Goal: Task Accomplishment & Management: Complete application form

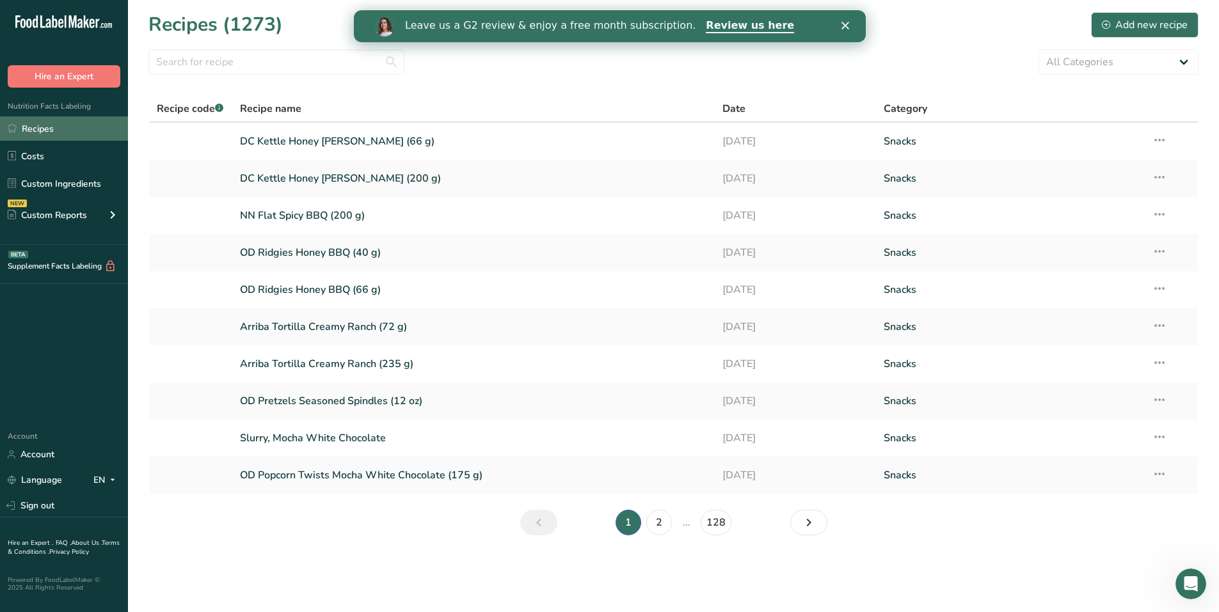
click at [47, 134] on link "Recipes" at bounding box center [64, 128] width 128 height 24
click at [83, 186] on link "Custom Ingredients" at bounding box center [64, 183] width 128 height 24
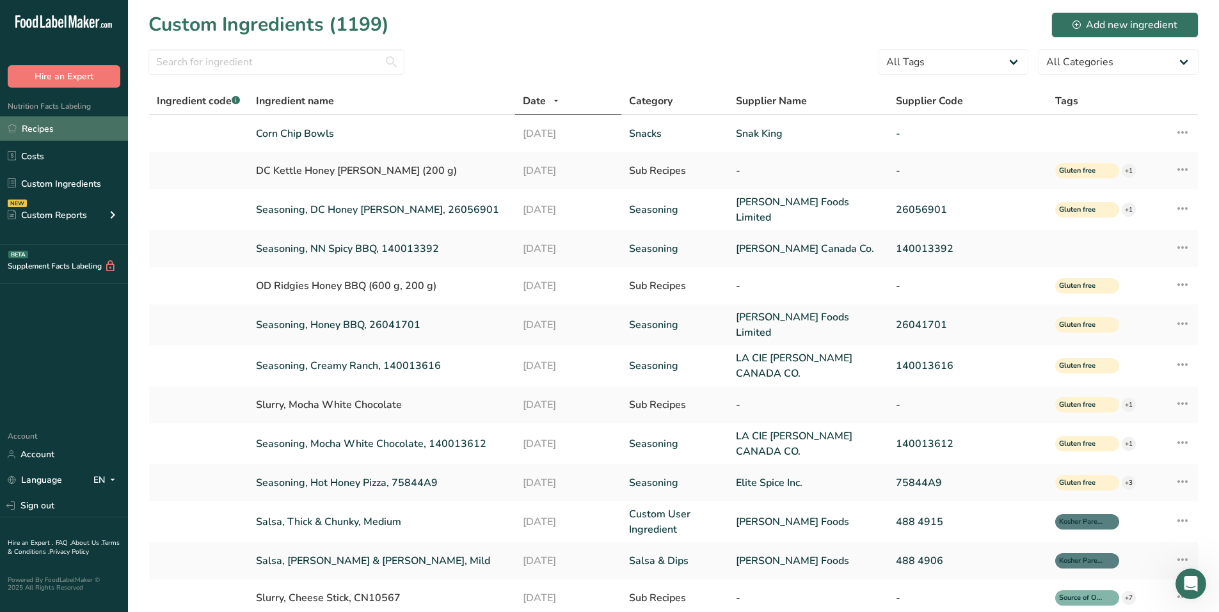
click at [70, 128] on link "Recipes" at bounding box center [64, 128] width 128 height 24
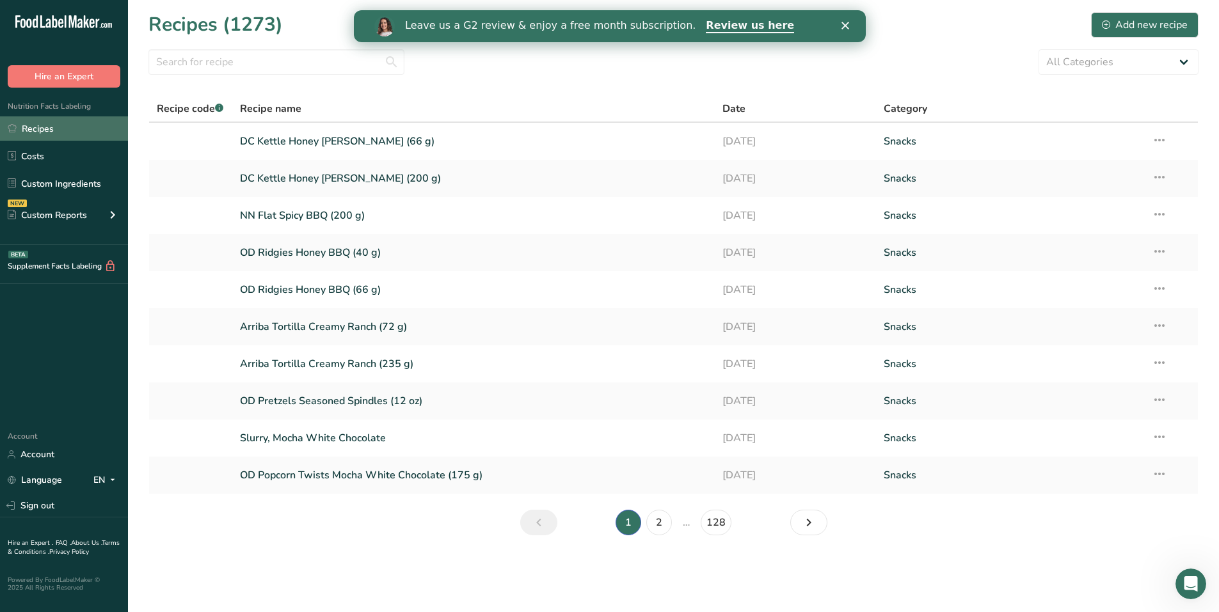
click at [52, 130] on link "Recipes" at bounding box center [64, 128] width 128 height 24
click at [1165, 23] on div "Add new recipe" at bounding box center [1145, 24] width 86 height 15
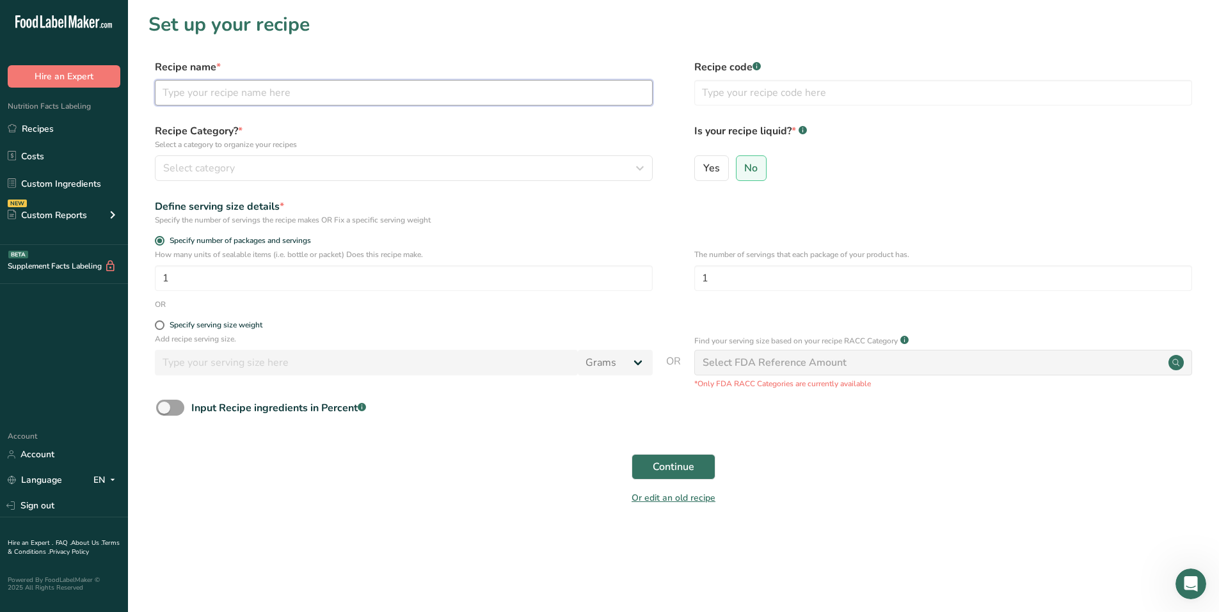
click at [230, 94] on input "text" at bounding box center [404, 93] width 498 height 26
type input "Restaurante Corn Chip Bowls"
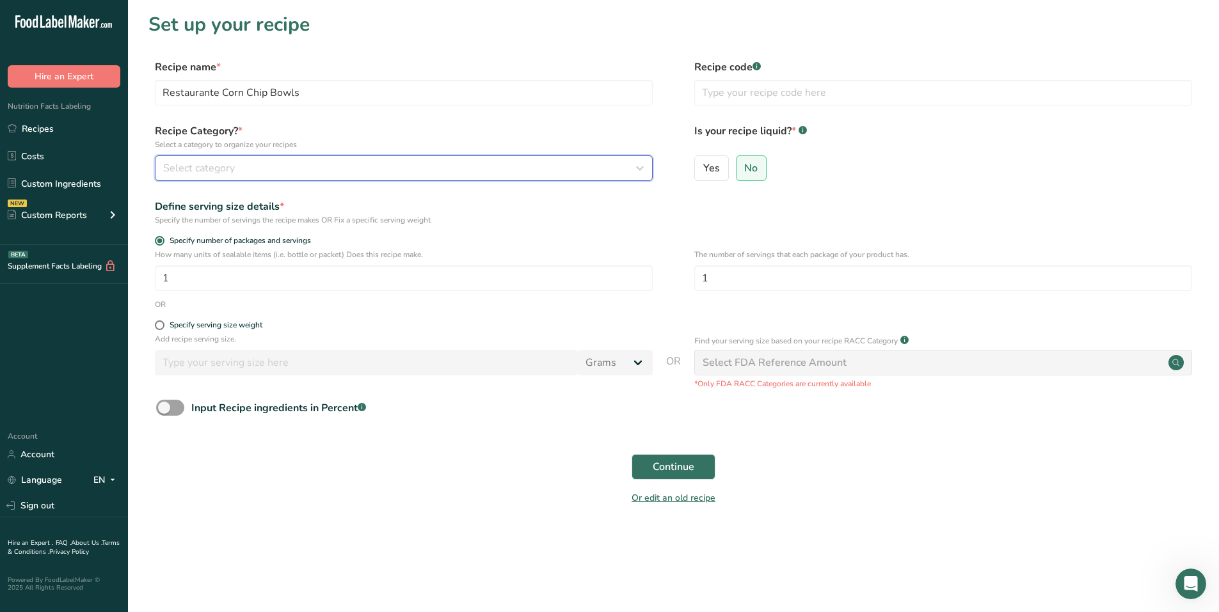
click at [202, 165] on span "Select category" at bounding box center [199, 168] width 72 height 15
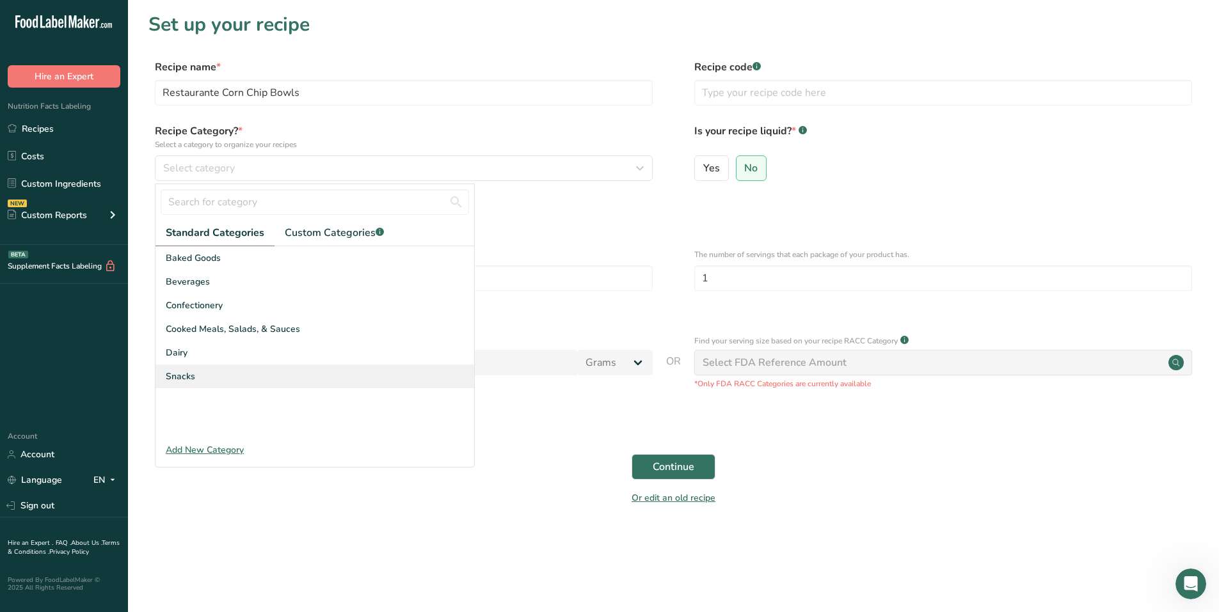
click at [200, 369] on div "Snacks" at bounding box center [314, 377] width 319 height 24
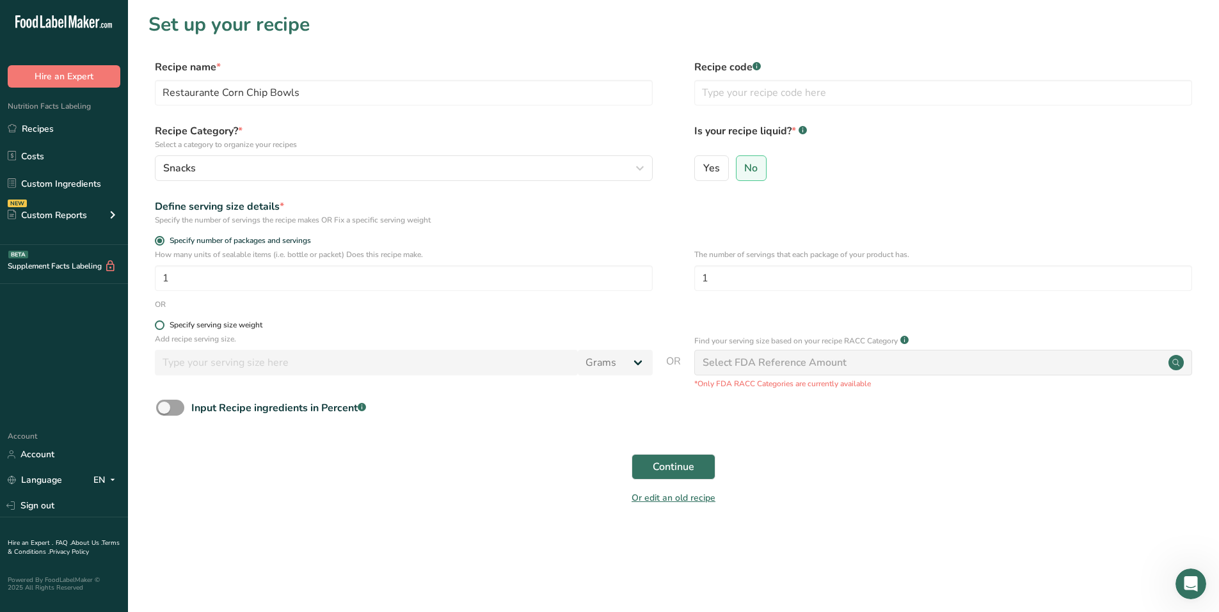
click at [160, 328] on span at bounding box center [160, 326] width 10 height 10
click at [160, 328] on input "Specify serving size weight" at bounding box center [159, 325] width 8 height 8
radio input "true"
radio input "false"
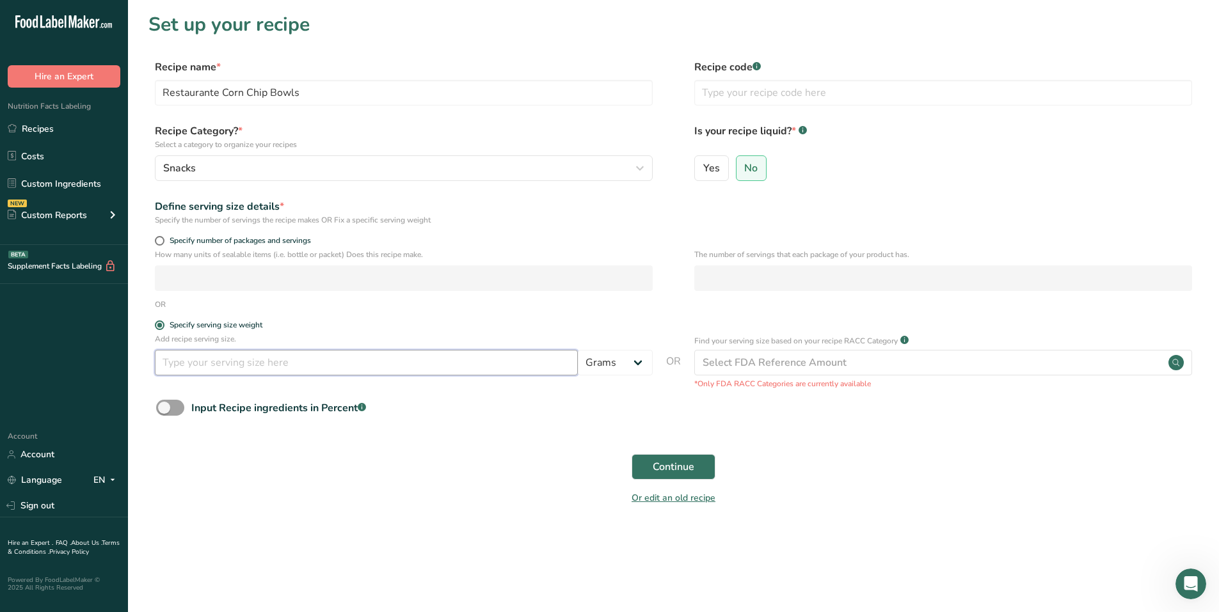
click at [180, 353] on input "number" at bounding box center [366, 363] width 423 height 26
type input "50"
click at [367, 97] on input "Restaurante Corn Chip Bowls" at bounding box center [404, 93] width 498 height 26
type input "Restaurante Corn Chip Bowls (295 g)"
click at [671, 472] on span "Continue" at bounding box center [674, 466] width 42 height 15
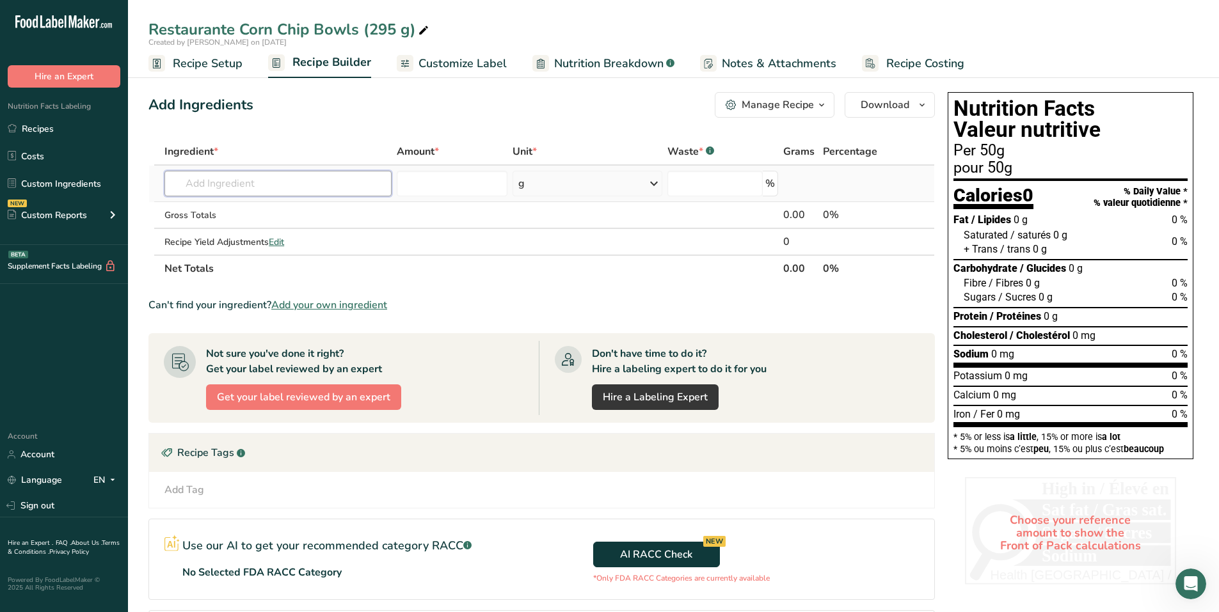
click at [246, 193] on input "text" at bounding box center [277, 184] width 227 height 26
type input "y"
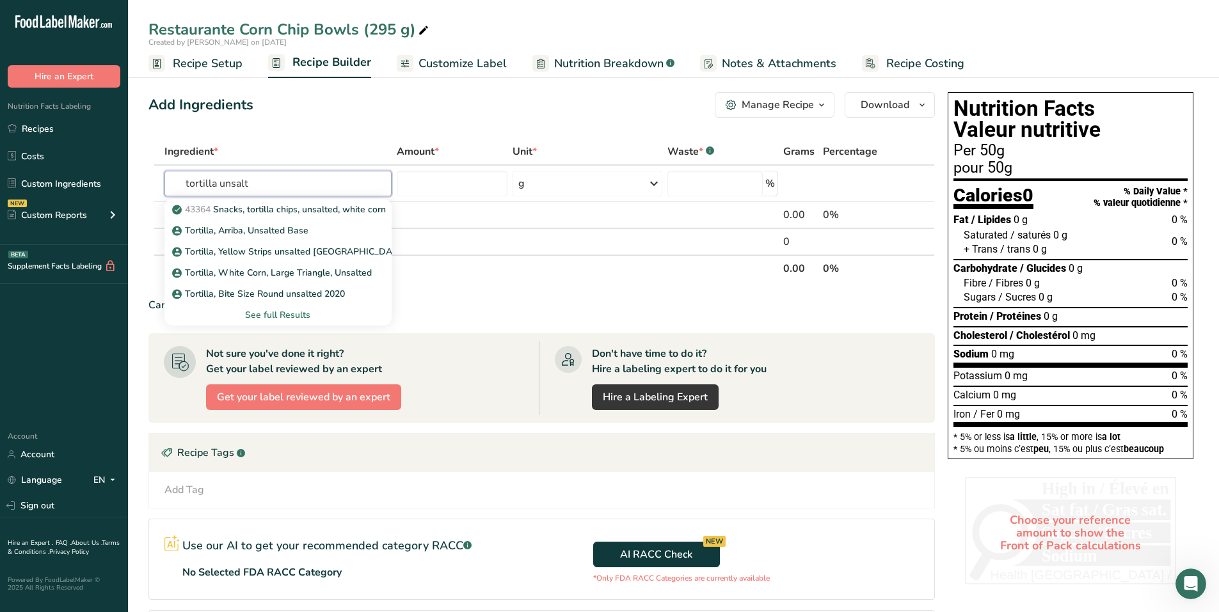
drag, startPoint x: 263, startPoint y: 184, endPoint x: 138, endPoint y: 180, distance: 125.5
click at [138, 180] on section "Add Ingredients Manage Recipe Delete Recipe Duplicate Recipe Scale Recipe Save …" at bounding box center [673, 411] width 1091 height 689
type input "bowl"
click at [209, 252] on p "Corn Chip Bowls" at bounding box center [214, 251] width 79 height 13
type input "Corn Chip Bowls"
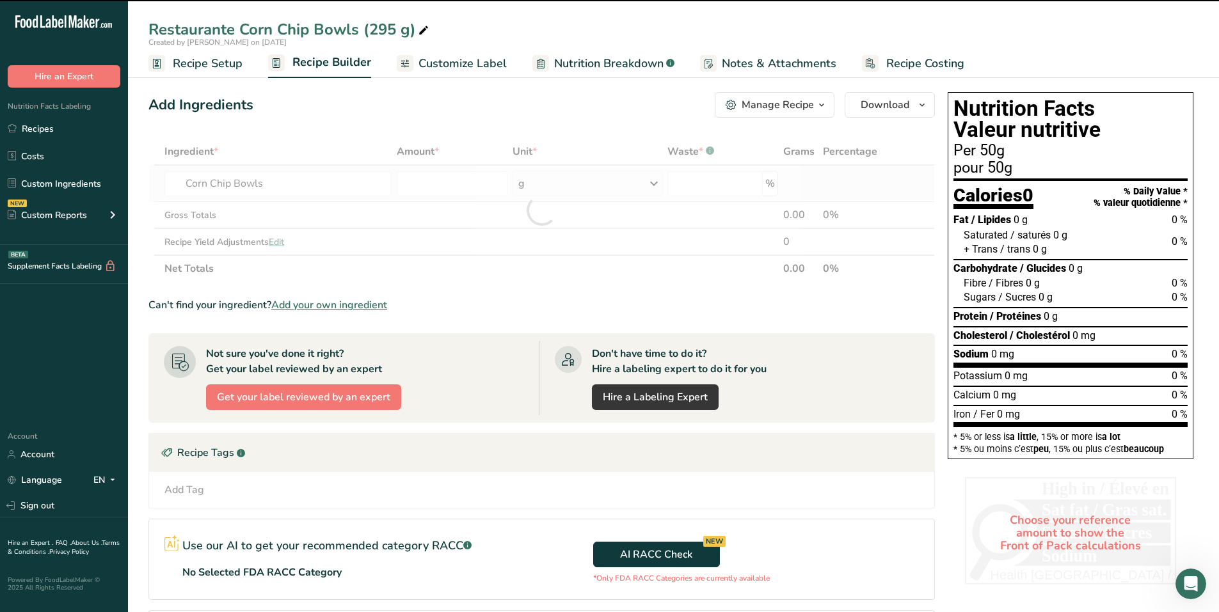
type input "0"
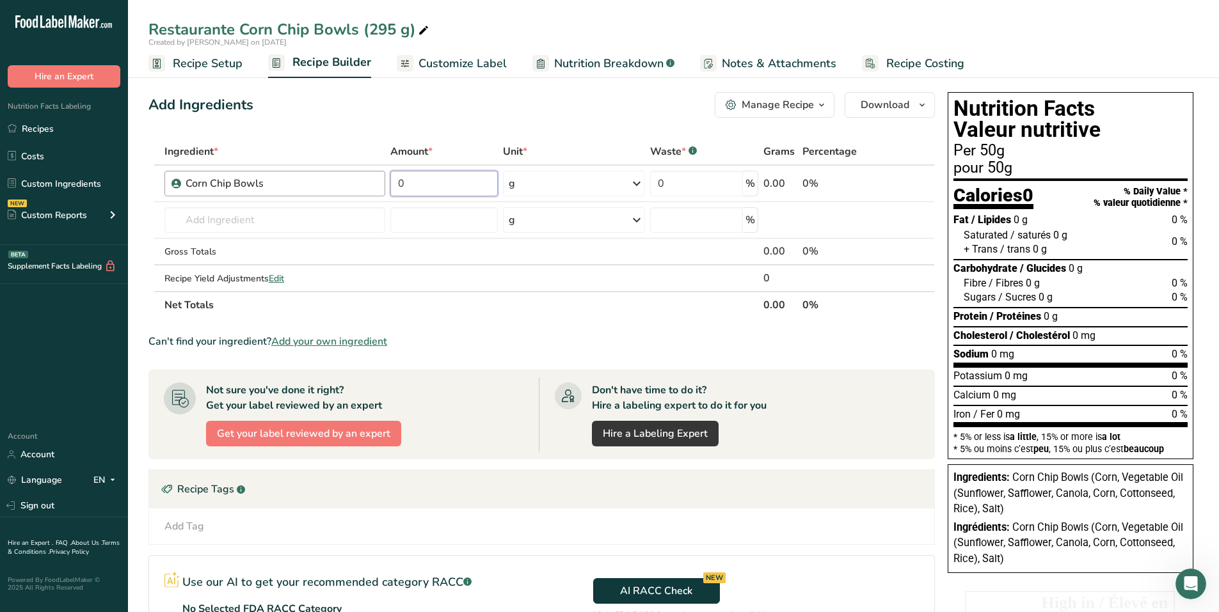
drag, startPoint x: 442, startPoint y: 184, endPoint x: 346, endPoint y: 181, distance: 96.7
click at [346, 181] on tr "Corn Chip Bowls 0 g Weight Units g kg mg See more Volume Units l Volume units r…" at bounding box center [541, 184] width 785 height 36
type input "100"
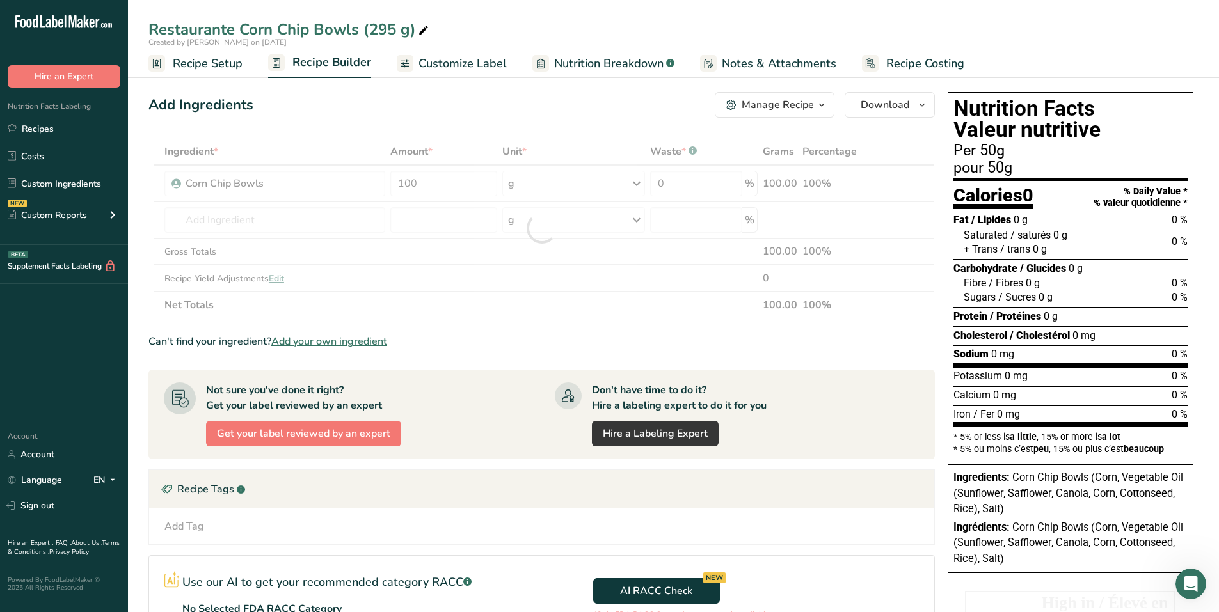
click at [601, 137] on div "Add Ingredients Manage Recipe Delete Recipe Duplicate Recipe Scale Recipe Save …" at bounding box center [545, 429] width 794 height 685
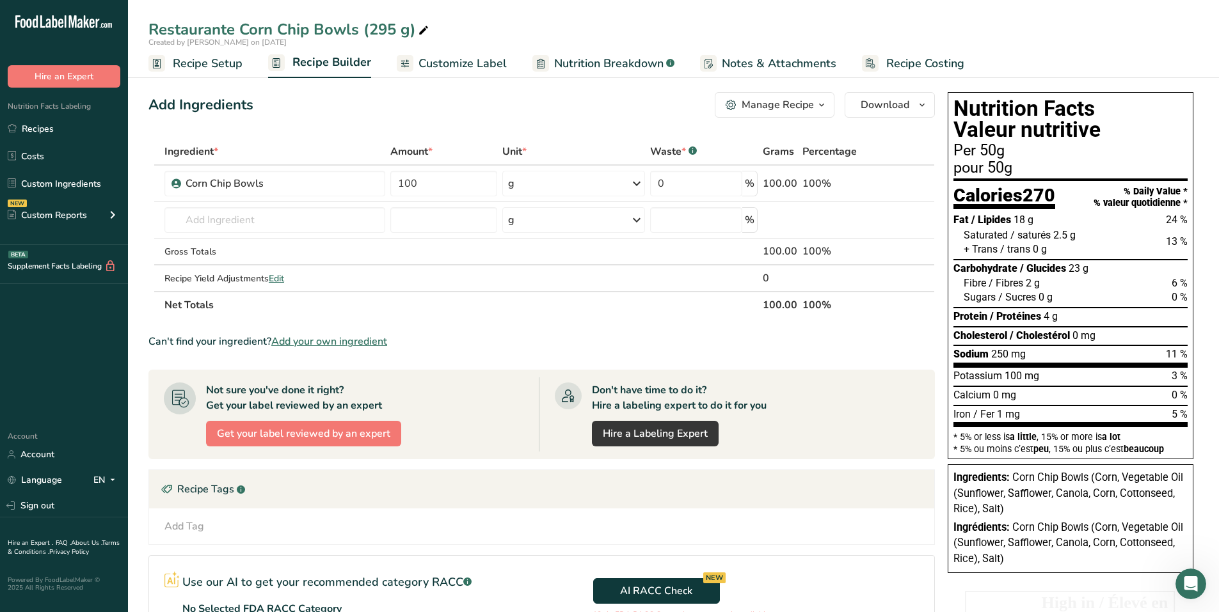
click at [467, 71] on span "Customize Label" at bounding box center [463, 63] width 88 height 17
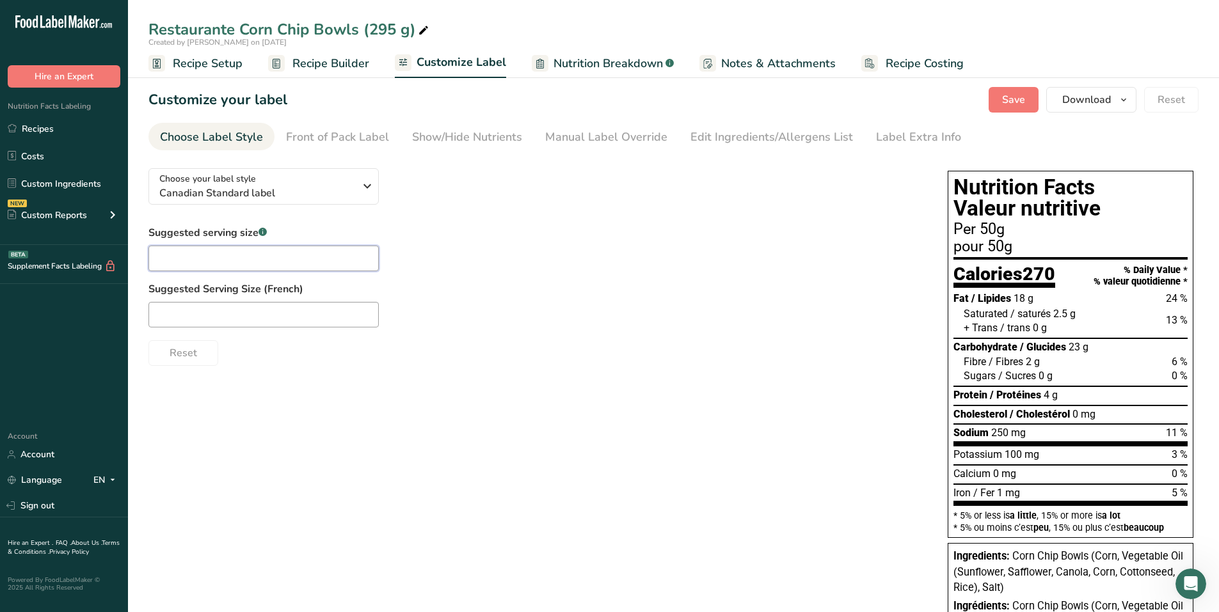
click at [292, 252] on input "text" at bounding box center [263, 259] width 230 height 26
click at [191, 255] on input "text" at bounding box center [263, 259] width 230 height 26
type input "26 chips"
click at [248, 303] on input "text" at bounding box center [263, 315] width 230 height 26
type input "26 croustilles"
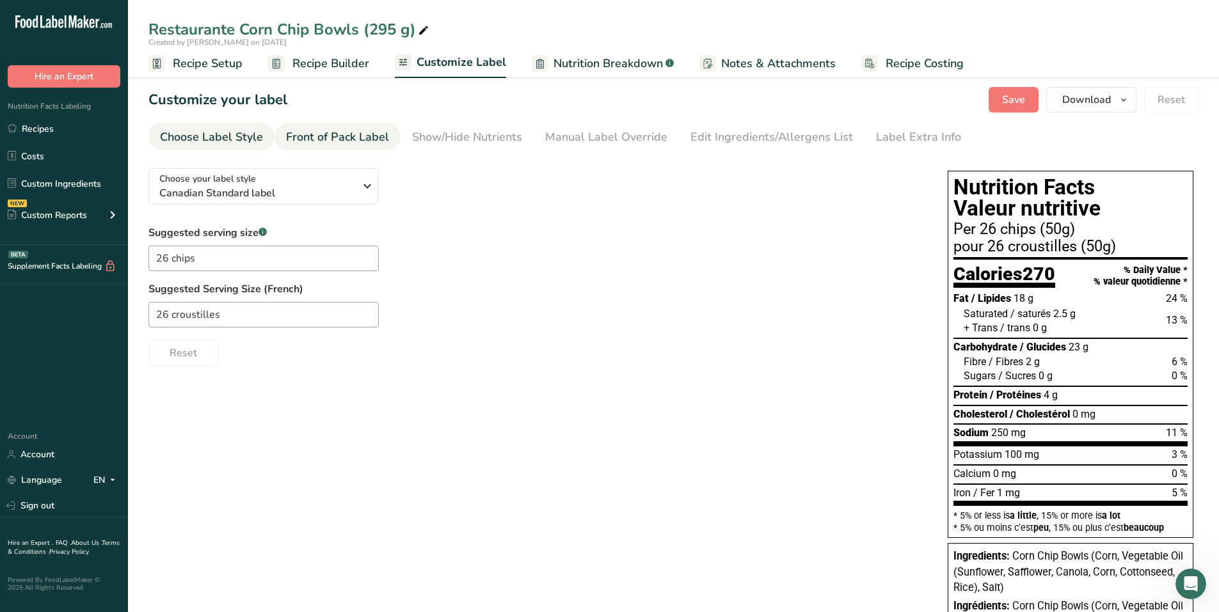
click at [299, 141] on div "Front of Pack Label" at bounding box center [337, 137] width 103 height 17
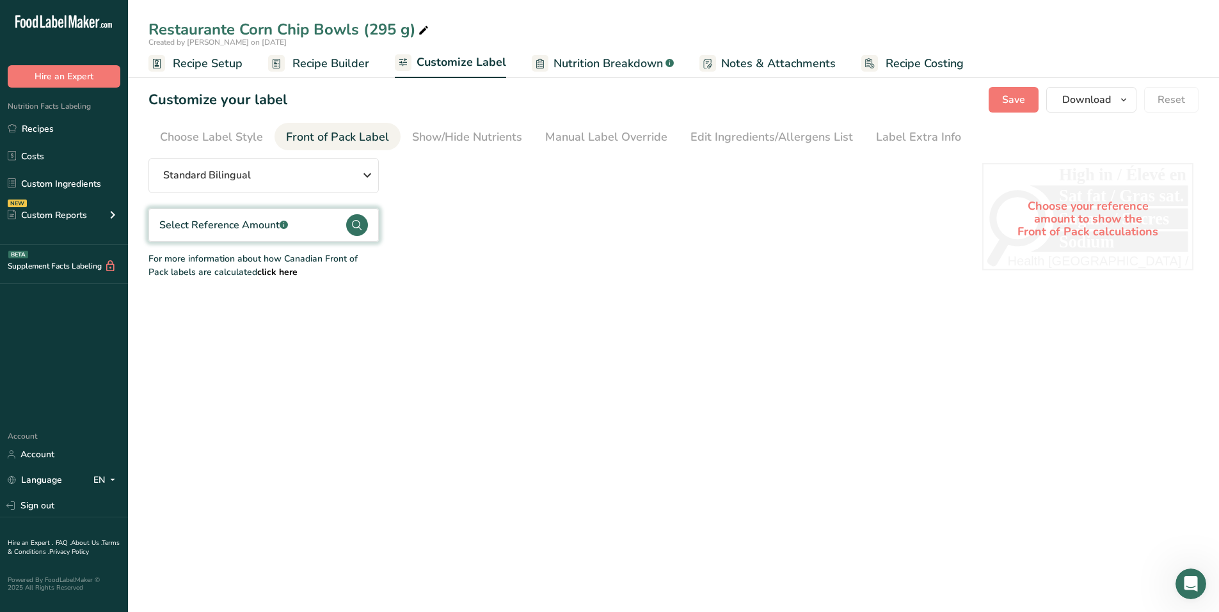
click at [360, 219] on circle at bounding box center [357, 225] width 22 height 22
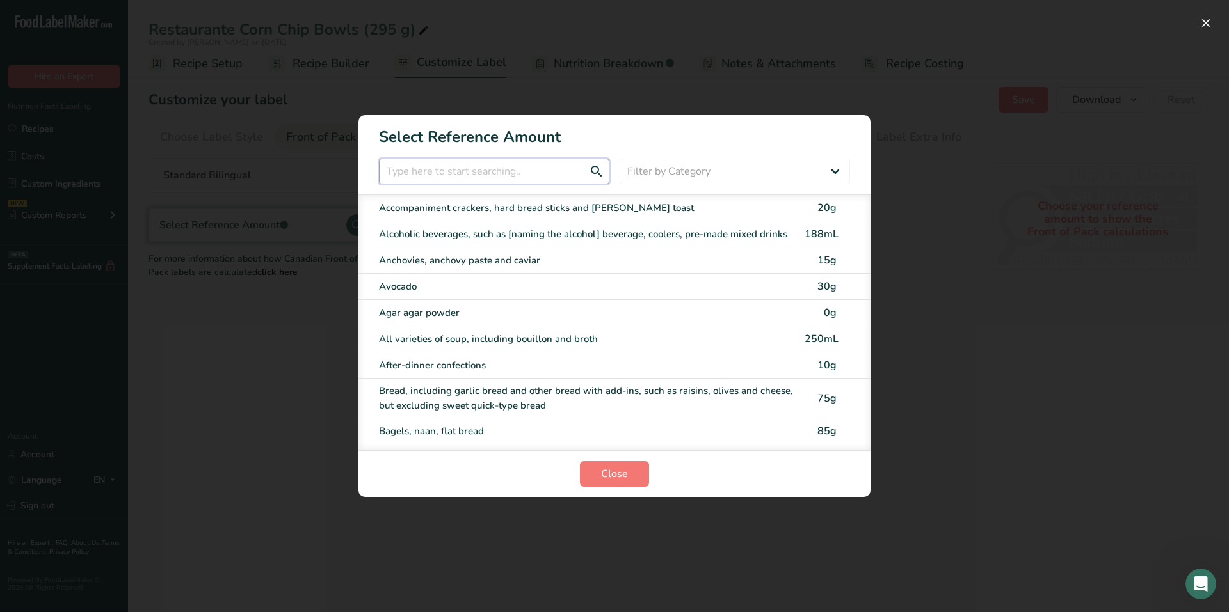
click at [456, 177] on input "FOP Category Selection Modal" at bounding box center [494, 172] width 230 height 26
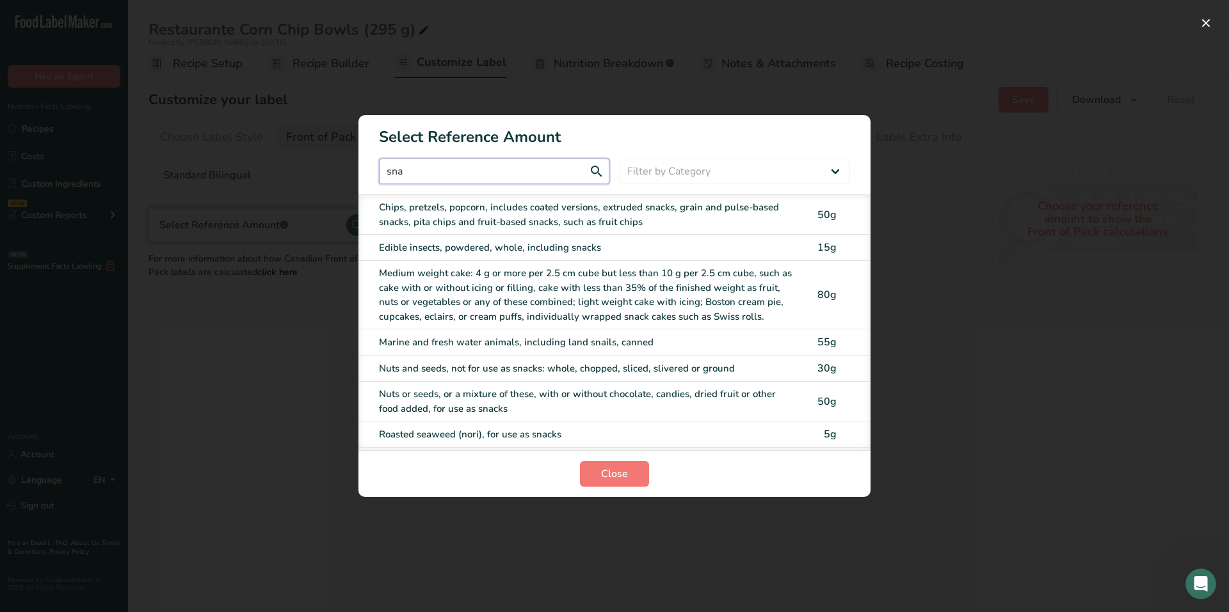
type input "sna"
click at [481, 212] on div "Chips, pretzels, popcorn, includes coated versions, extruded snacks, grain and …" at bounding box center [588, 214] width 418 height 29
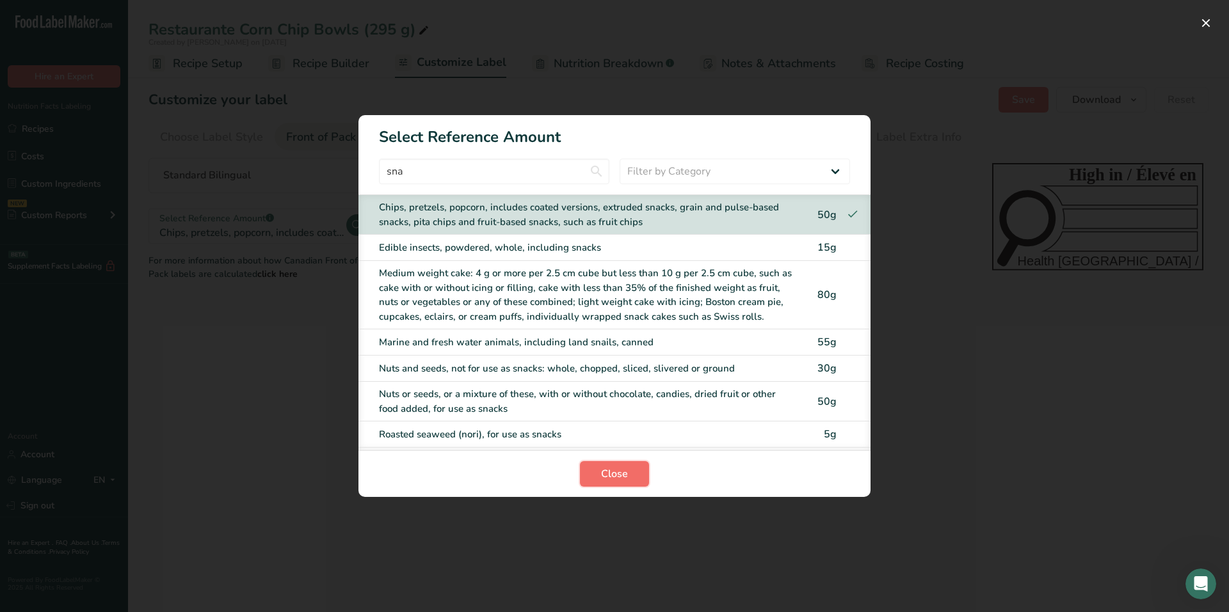
click at [610, 475] on span "Close" at bounding box center [614, 473] width 27 height 15
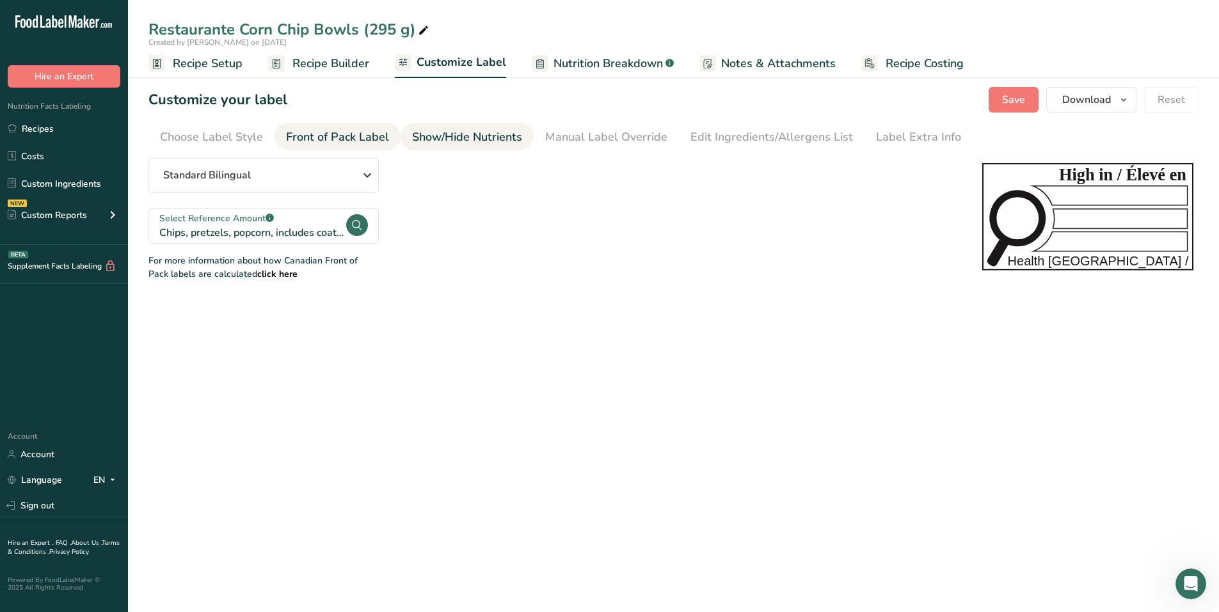
click at [497, 138] on div "Show/Hide Nutrients" at bounding box center [467, 137] width 110 height 17
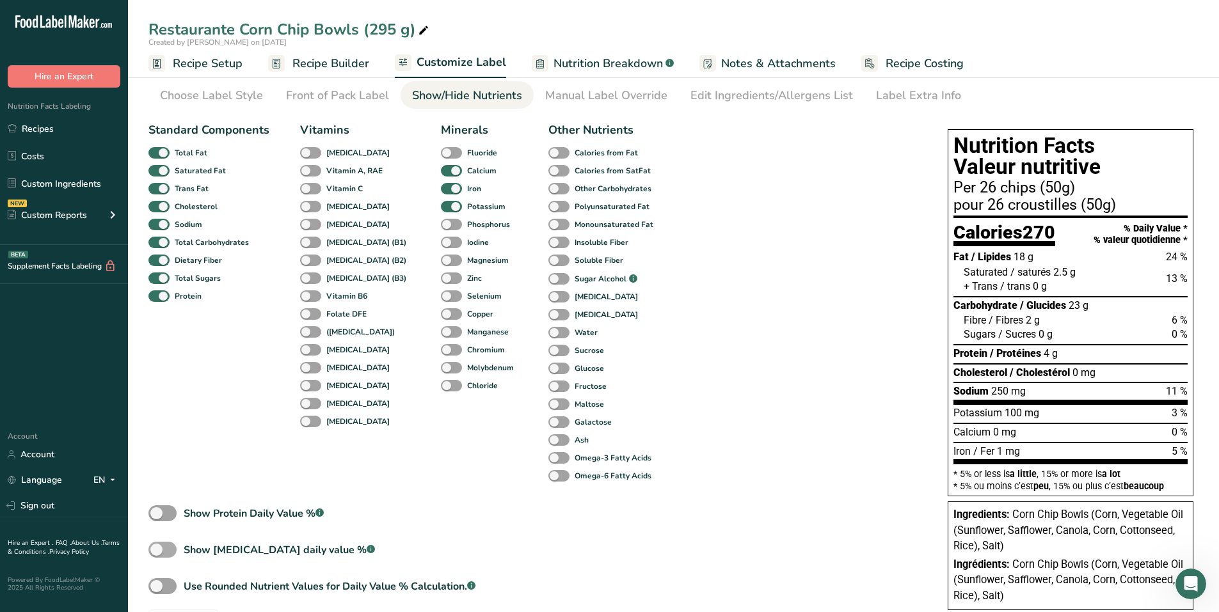
scroll to position [85, 0]
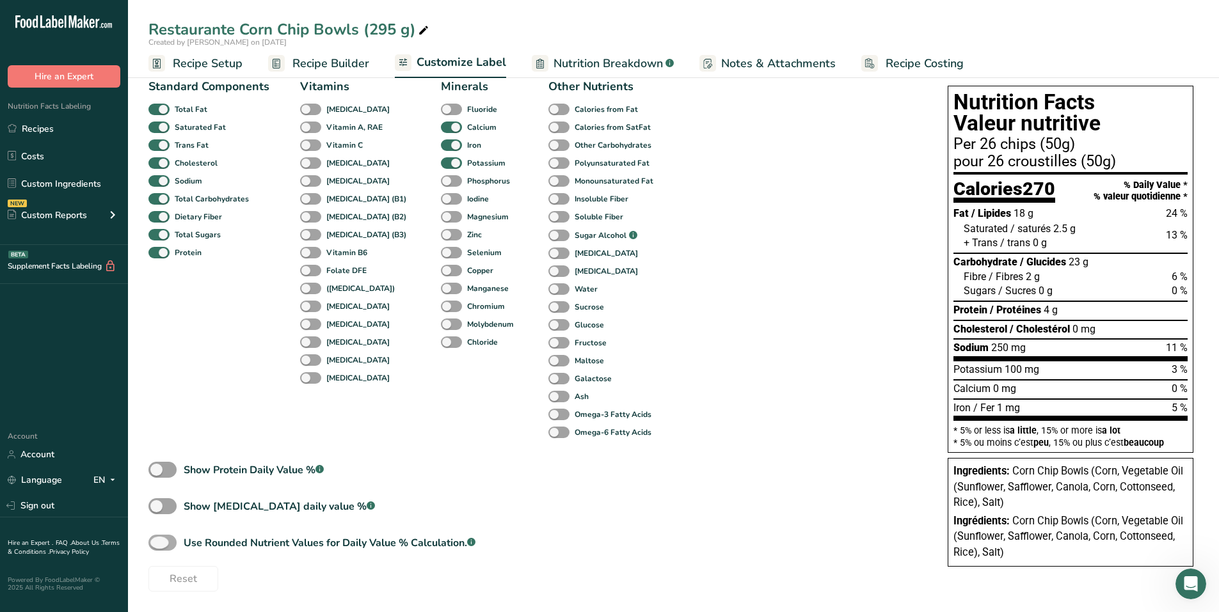
click at [174, 539] on span at bounding box center [162, 543] width 28 height 16
click at [157, 539] on input "Use Rounded Nutrient Values for Daily Value % Calculation. .a-a{fill:#347362;}.…" at bounding box center [152, 543] width 8 height 8
checkbox input "true"
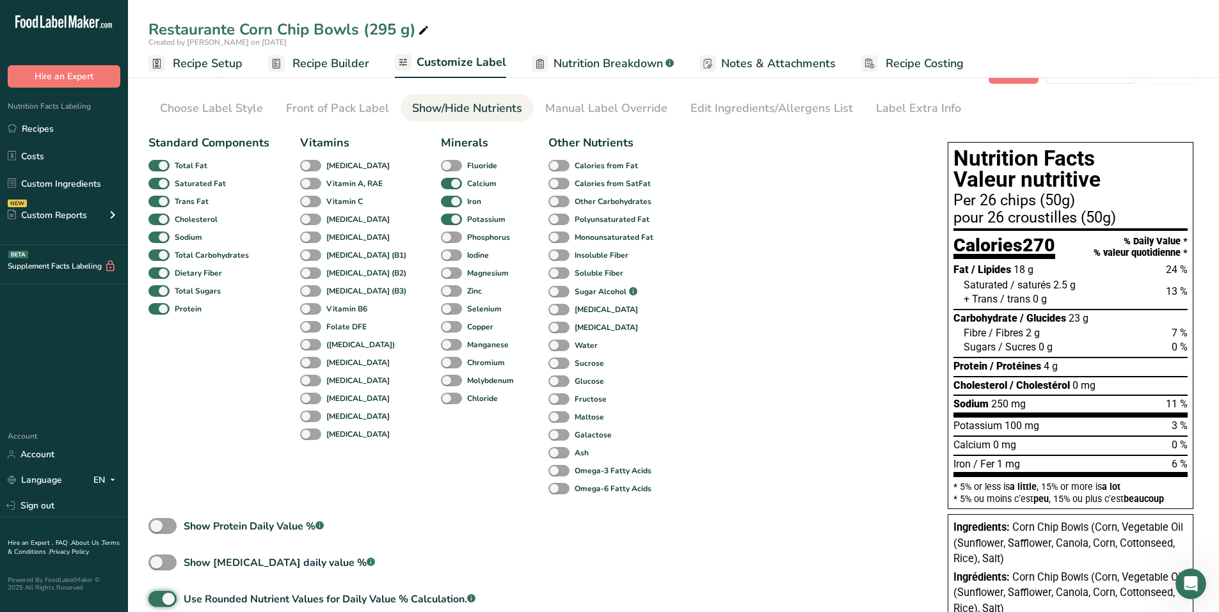
scroll to position [0, 0]
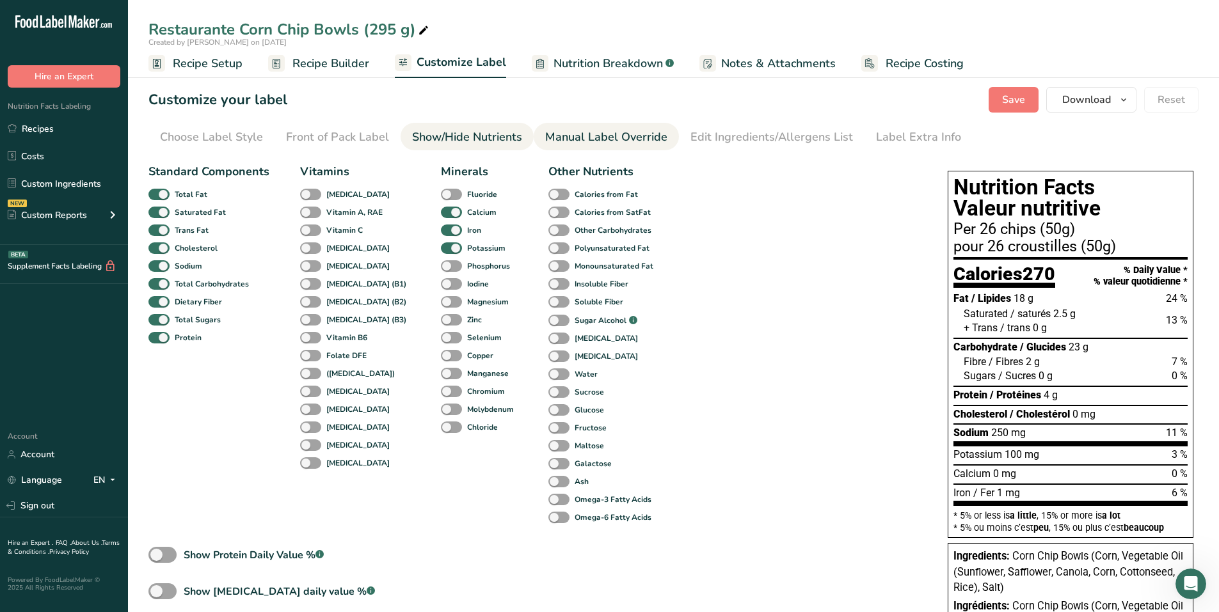
click at [583, 138] on div "Manual Label Override" at bounding box center [606, 137] width 122 height 17
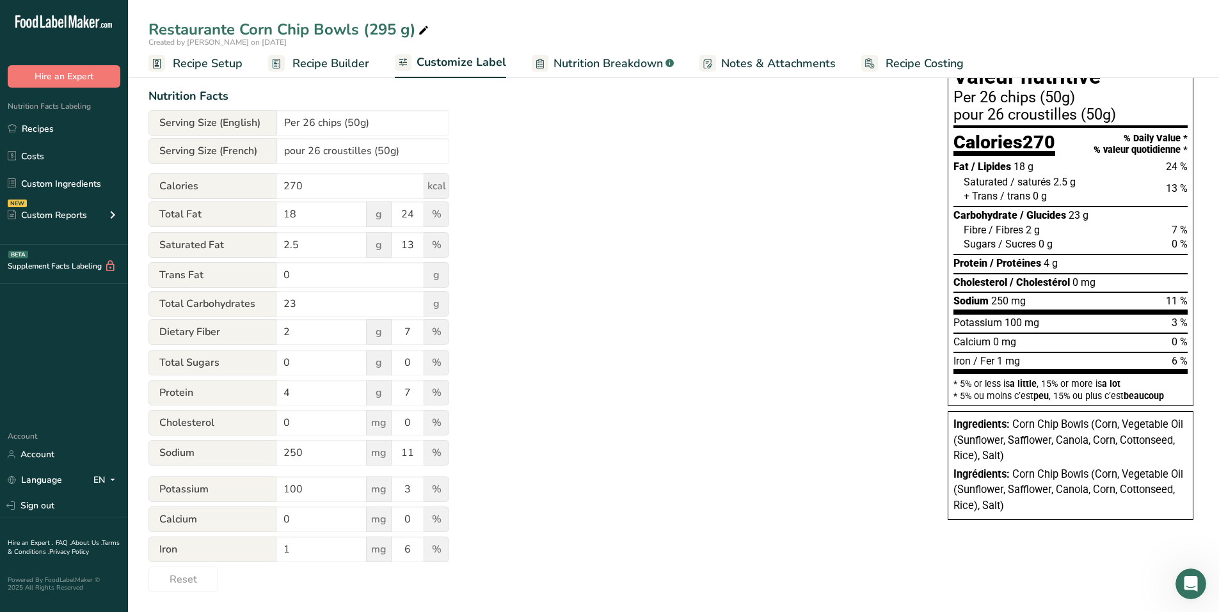
scroll to position [132, 0]
click at [294, 451] on input "250" at bounding box center [321, 453] width 90 height 26
type input "230"
click at [413, 454] on input "11" at bounding box center [408, 453] width 32 height 26
type input "10"
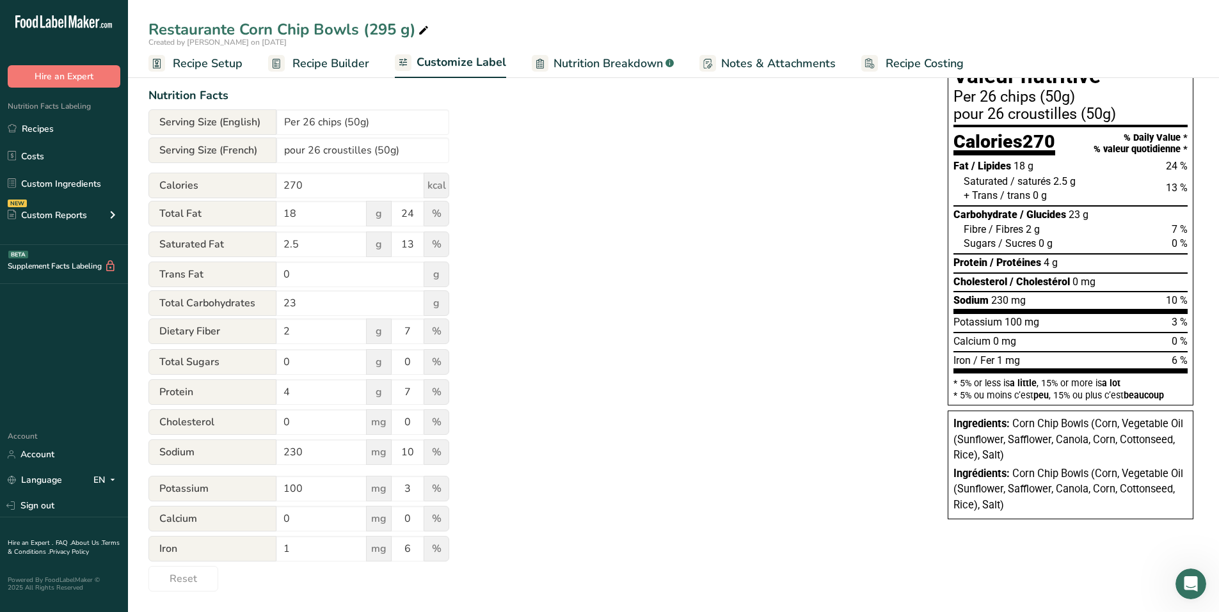
click at [530, 339] on div "Utilize this manual override feature to get full control over the nutrition lab…" at bounding box center [535, 309] width 774 height 566
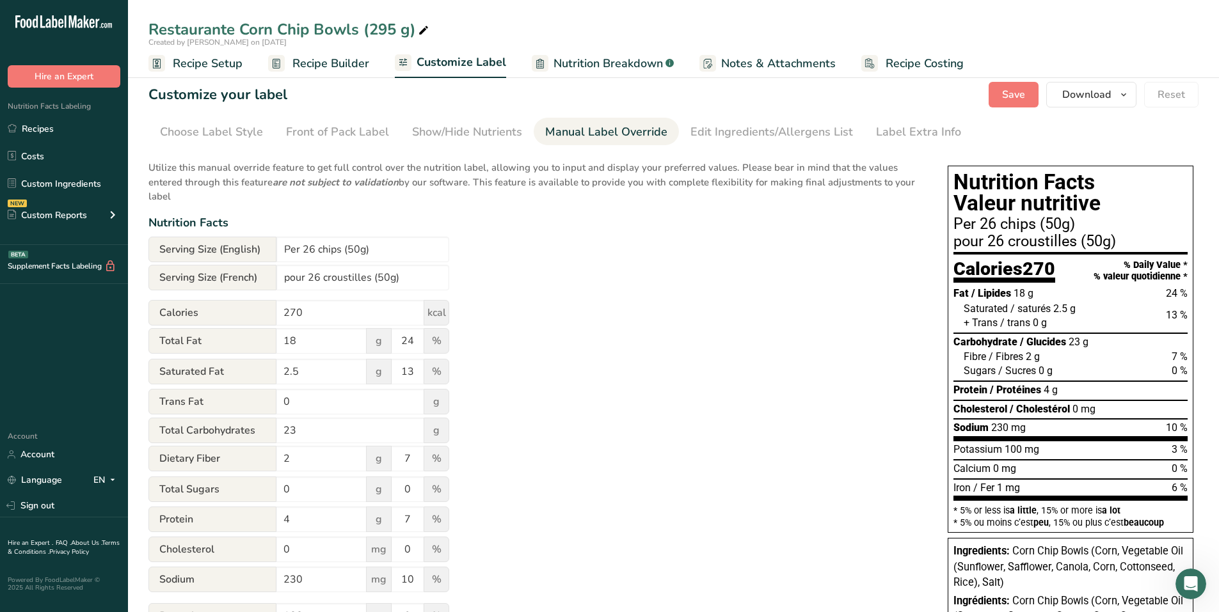
scroll to position [4, 0]
